Goal: Task Accomplishment & Management: Use online tool/utility

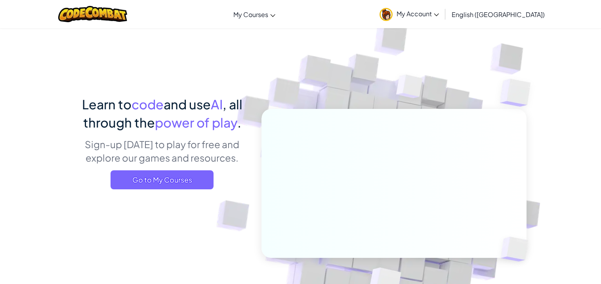
click at [439, 12] on span "My Account" at bounding box center [417, 14] width 42 height 8
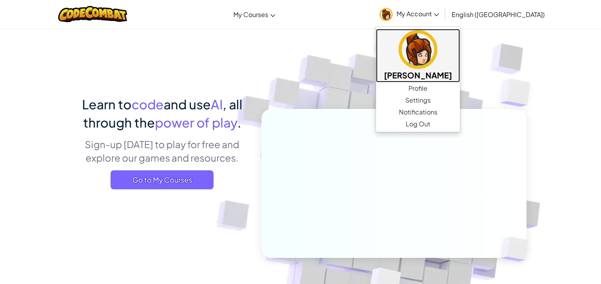
click at [437, 48] on img at bounding box center [417, 49] width 39 height 39
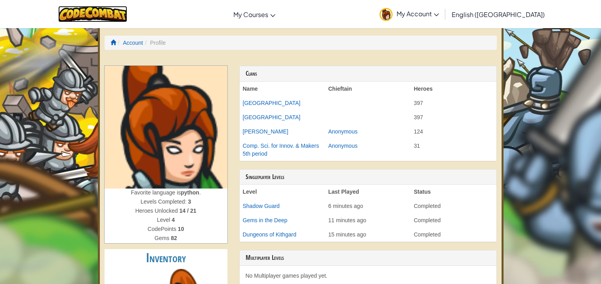
click at [120, 17] on img at bounding box center [92, 14] width 69 height 16
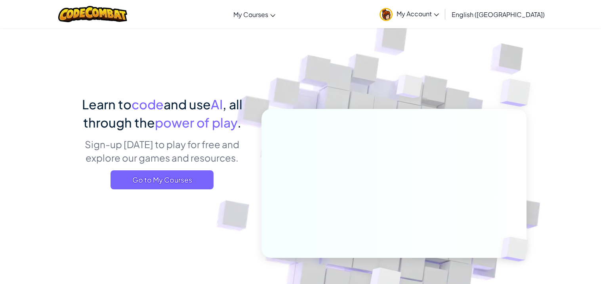
click at [178, 190] on div "Learn to code and use AI , all through the power of play . Sign-up [DATE] to pl…" at bounding box center [162, 145] width 175 height 100
click at [171, 179] on span "Go to My Courses" at bounding box center [161, 179] width 103 height 19
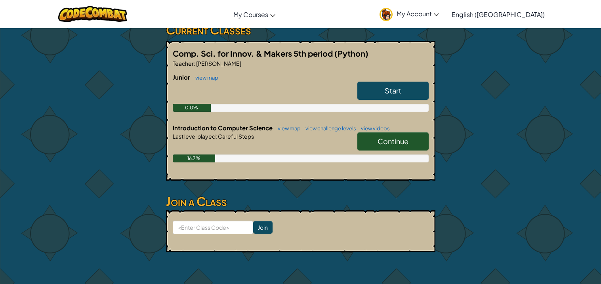
scroll to position [141, 0]
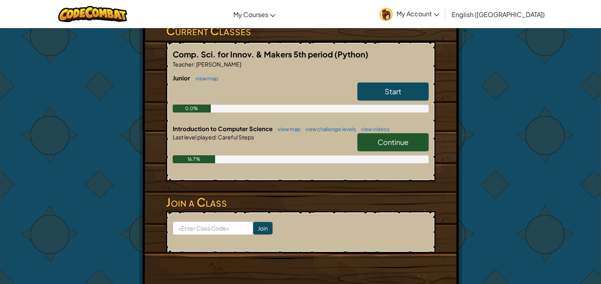
click at [367, 137] on link "Continue" at bounding box center [392, 142] width 71 height 18
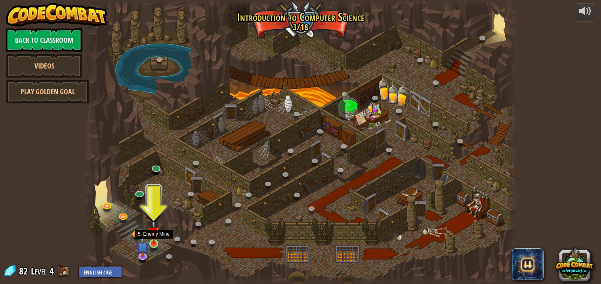
click at [159, 240] on img at bounding box center [153, 232] width 11 height 25
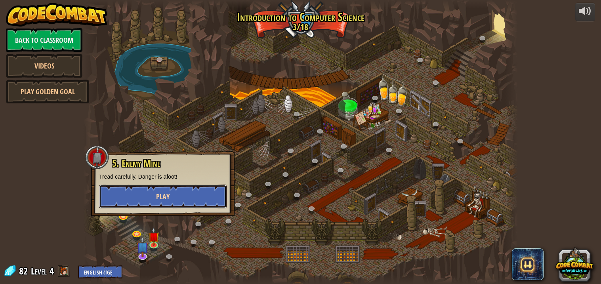
click at [181, 198] on button "Play" at bounding box center [162, 196] width 127 height 24
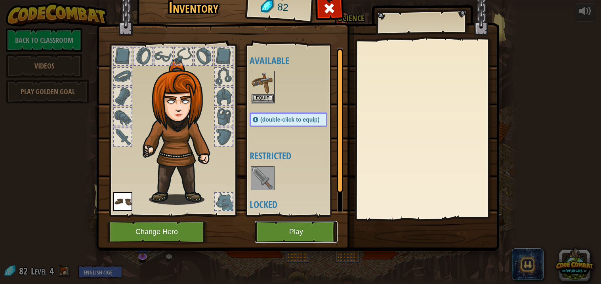
click at [308, 227] on button "Play" at bounding box center [296, 232] width 83 height 22
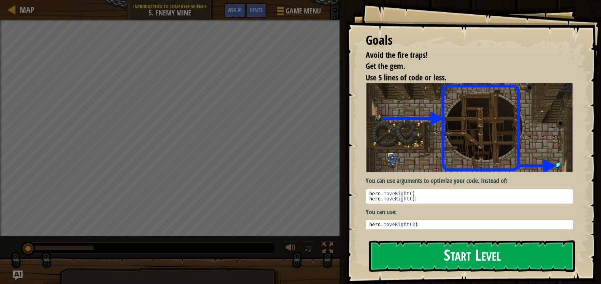
click at [416, 150] on img at bounding box center [468, 127] width 207 height 89
click at [397, 247] on button "Start Level" at bounding box center [471, 255] width 205 height 31
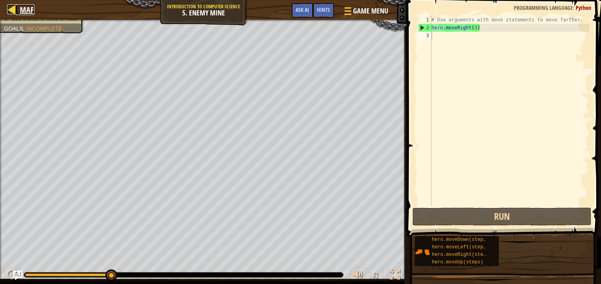
click at [13, 13] on div at bounding box center [12, 9] width 10 height 10
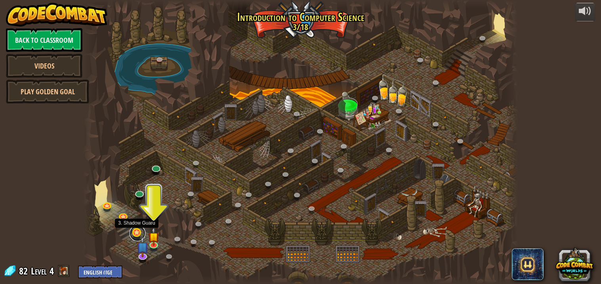
click at [137, 232] on link at bounding box center [137, 233] width 16 height 16
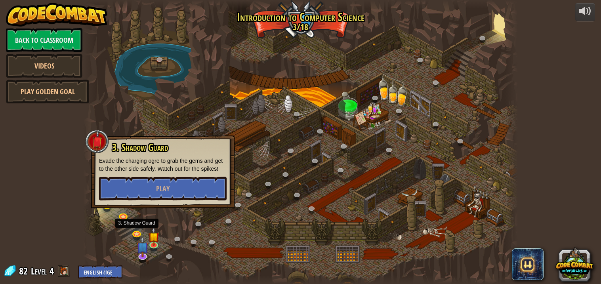
click at [164, 222] on div at bounding box center [300, 142] width 434 height 284
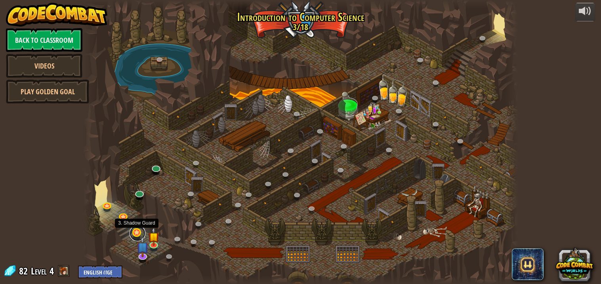
click at [135, 230] on link at bounding box center [137, 233] width 16 height 16
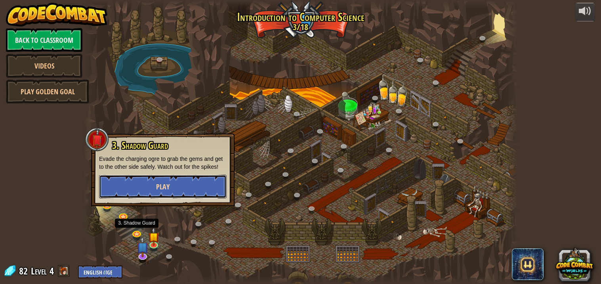
click at [157, 183] on span "Play" at bounding box center [162, 187] width 13 height 10
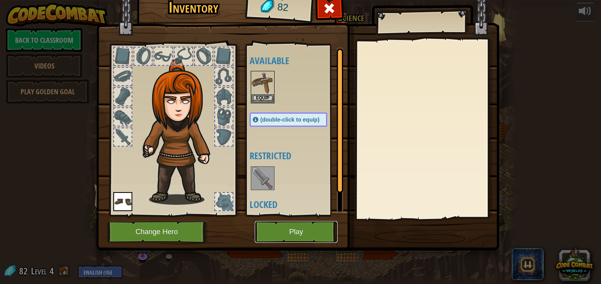
click at [282, 233] on button "Play" at bounding box center [296, 232] width 83 height 22
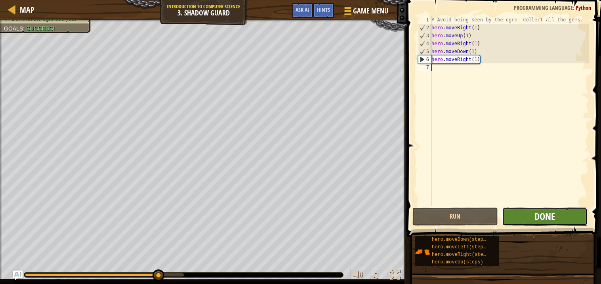
click at [535, 210] on span "Done" at bounding box center [544, 216] width 21 height 13
